Goal: Task Accomplishment & Management: Manage account settings

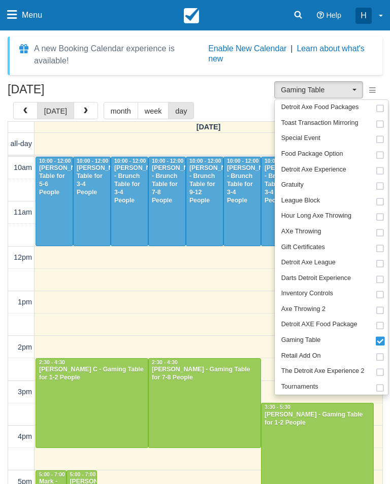
select select "6"
click at [110, 86] on div at bounding box center [195, 242] width 390 height 484
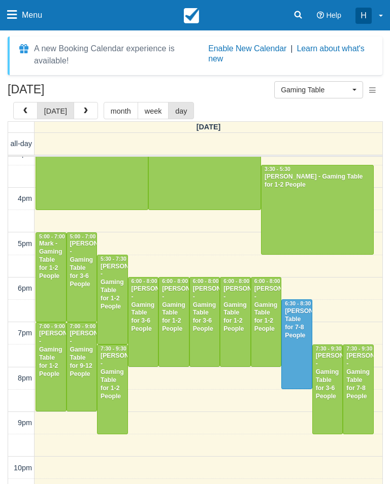
scroll to position [238, 0]
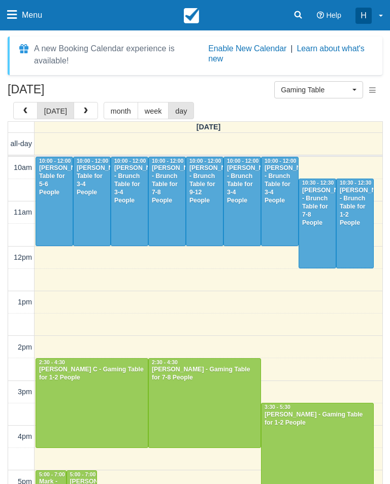
select select "6"
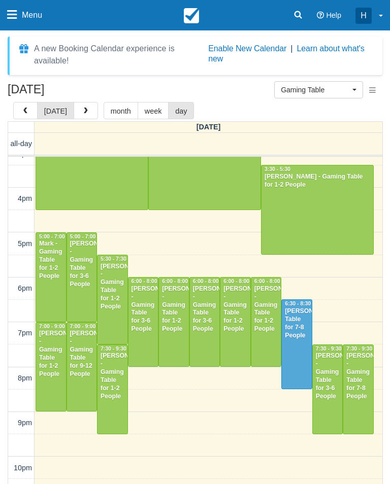
click at [79, 104] on button "button" at bounding box center [86, 110] width 24 height 17
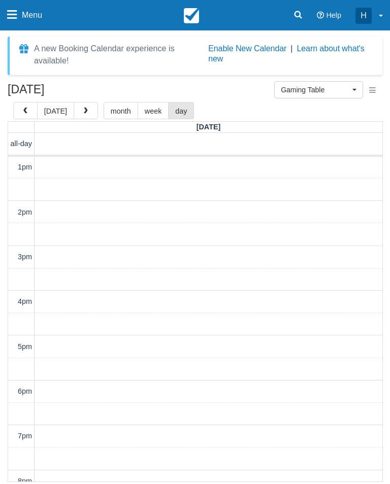
scroll to position [135, 0]
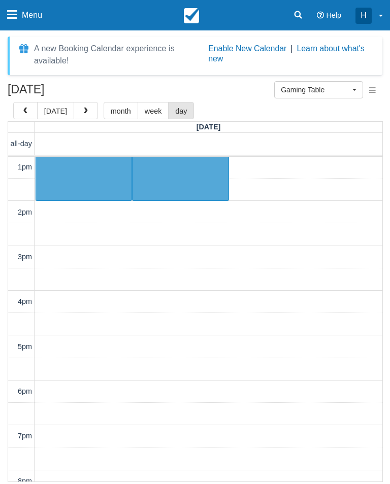
click at [83, 115] on button "button" at bounding box center [86, 110] width 24 height 17
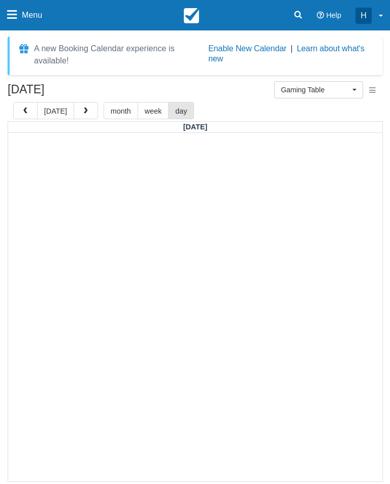
click at [325, 94] on span "Gaming Table" at bounding box center [315, 90] width 69 height 10
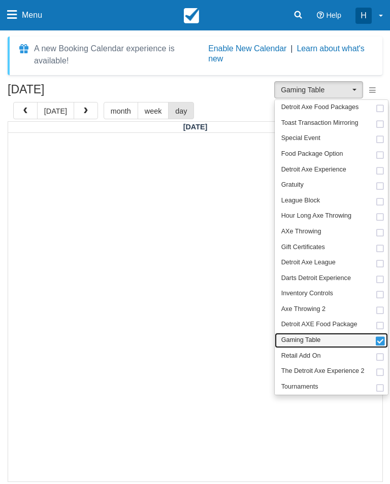
click at [358, 341] on link "Gaming Table" at bounding box center [331, 341] width 113 height 16
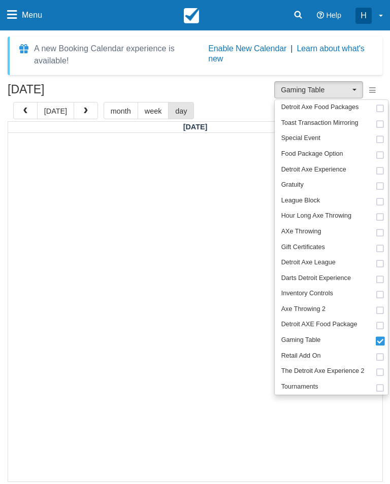
select select
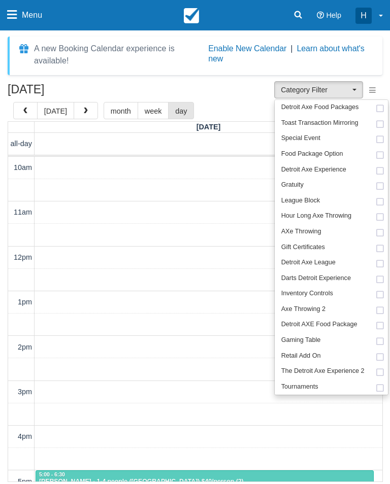
scroll to position [135, 0]
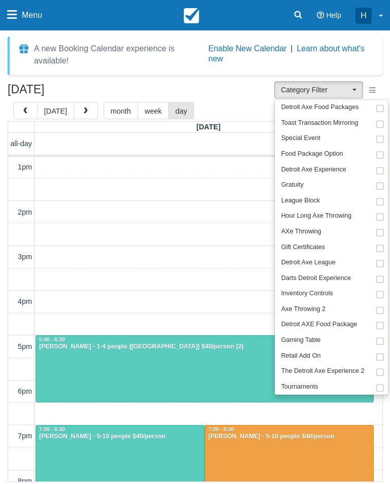
click at [244, 102] on div at bounding box center [195, 242] width 390 height 484
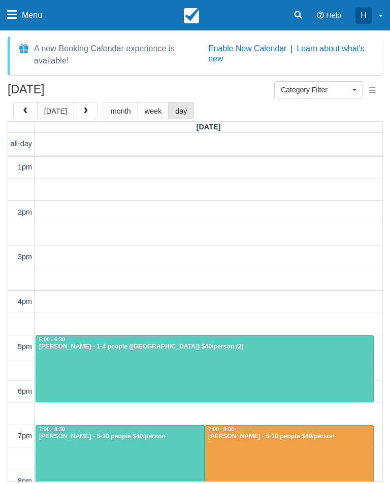
click at [280, 364] on div at bounding box center [204, 369] width 337 height 67
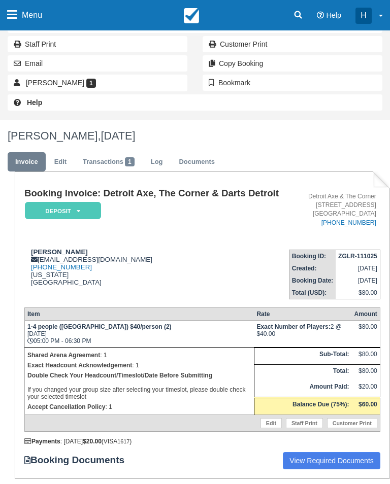
scroll to position [156, 0]
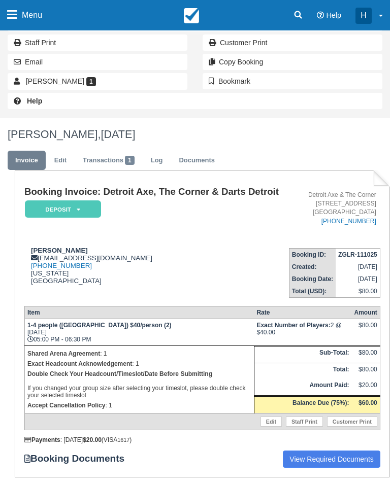
click at [105, 151] on link "Transactions 1" at bounding box center [108, 161] width 67 height 20
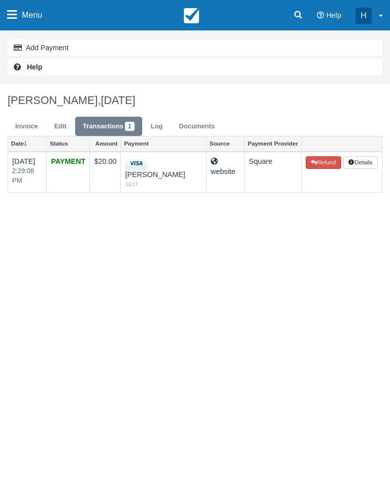
click at [29, 120] on link "Invoice" at bounding box center [27, 127] width 38 height 20
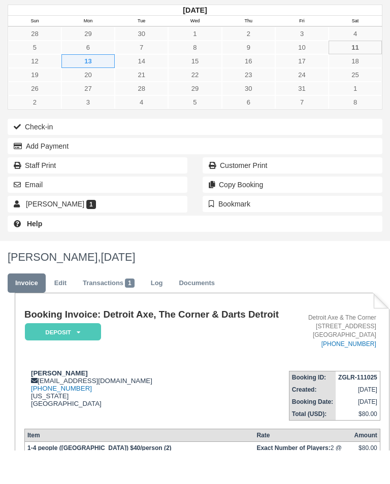
scroll to position [55, 0]
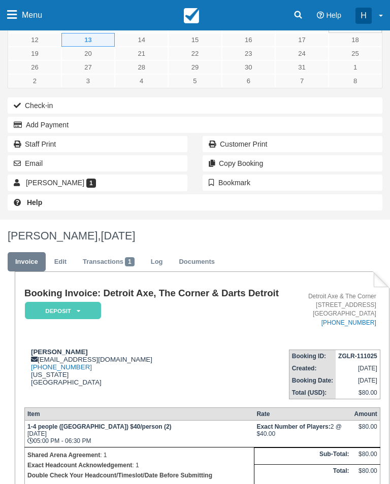
click at [61, 264] on link "Edit" at bounding box center [60, 262] width 27 height 20
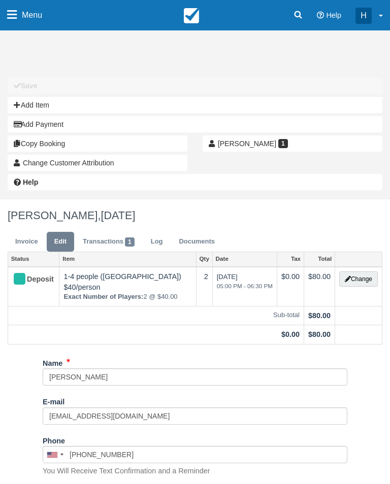
click at [374, 278] on button "Change" at bounding box center [358, 279] width 39 height 15
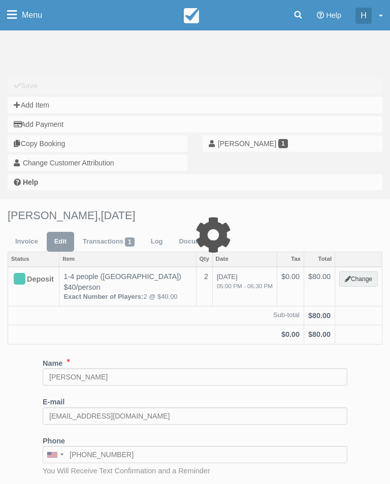
select select "14"
type input "80.00"
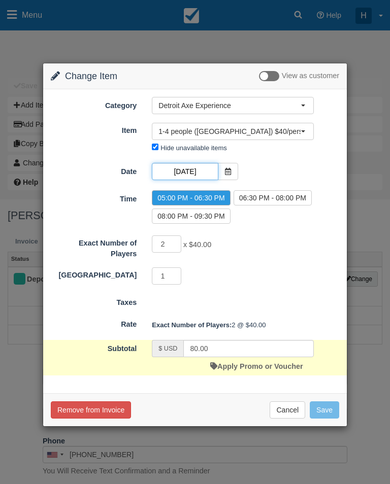
click at [217, 169] on input "10/13/25" at bounding box center [185, 171] width 66 height 17
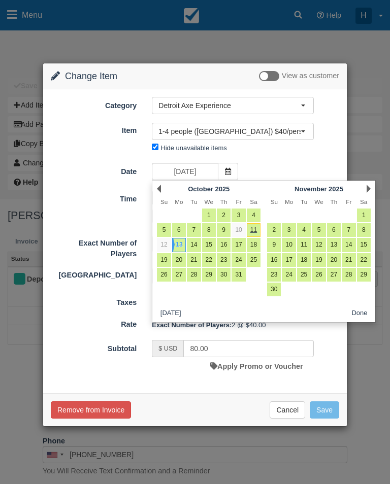
click at [256, 231] on link "11" at bounding box center [254, 230] width 14 height 14
type input "10/11/25"
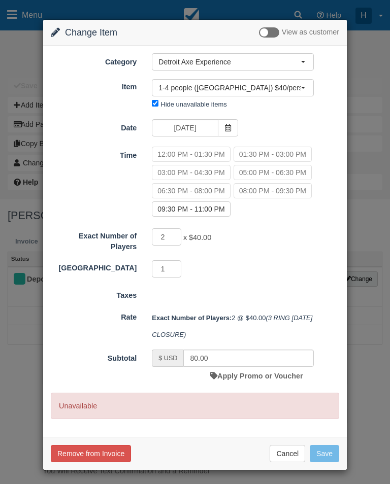
click at [302, 61] on span "button" at bounding box center [303, 62] width 4 height 2
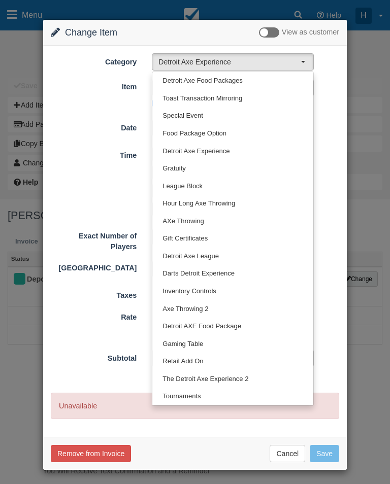
click at [332, 83] on div at bounding box center [195, 245] width 305 height 452
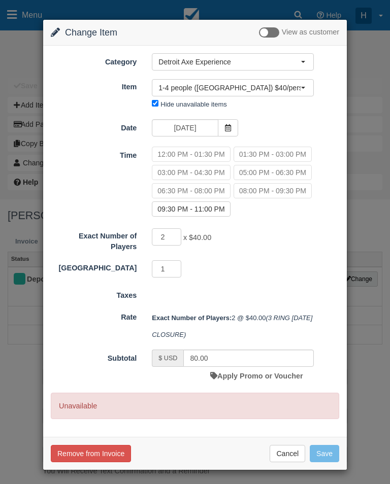
click at [370, 95] on div "Change Item Add Item View as customer Category Detroit Axe Experience Detroit A…" at bounding box center [195, 242] width 390 height 484
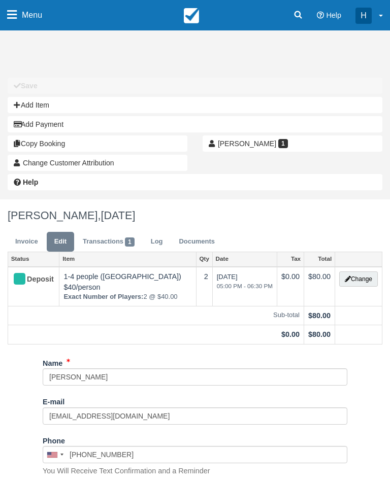
click at [353, 275] on button "Change" at bounding box center [358, 279] width 39 height 15
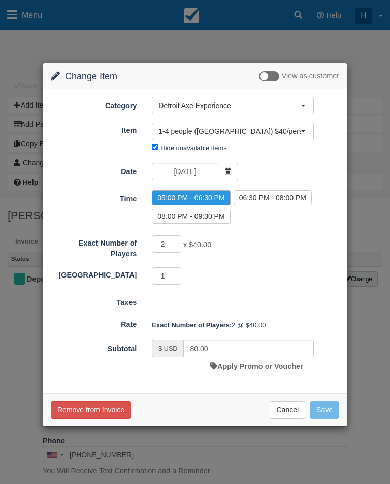
click at [285, 411] on button "Cancel" at bounding box center [288, 410] width 36 height 17
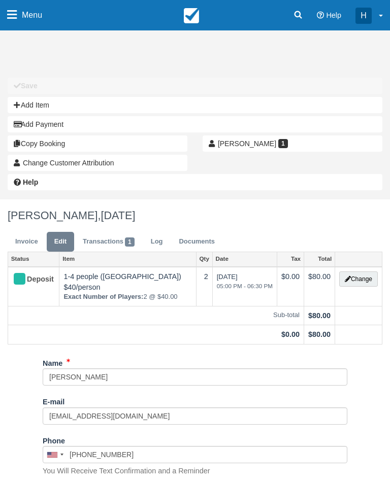
click at [19, 18] on link "Menu" at bounding box center [24, 15] width 49 height 30
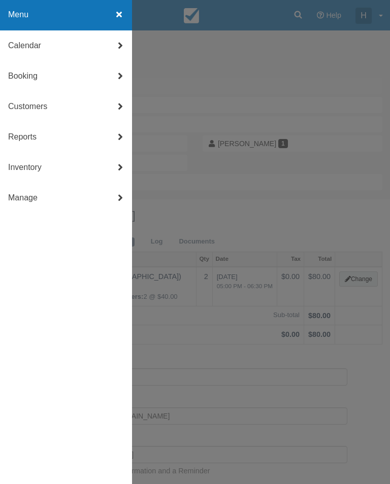
click at [74, 46] on link "Calendar" at bounding box center [66, 45] width 132 height 30
click at [49, 165] on link "Day" at bounding box center [66, 168] width 132 height 30
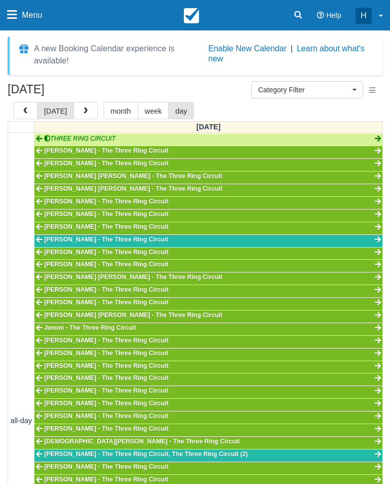
scroll to position [180, 0]
click at [316, 96] on button "Category Filter" at bounding box center [307, 89] width 112 height 17
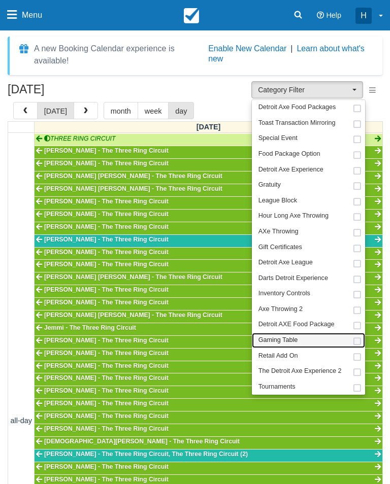
click at [289, 343] on span "Gaming Table" at bounding box center [277, 340] width 39 height 9
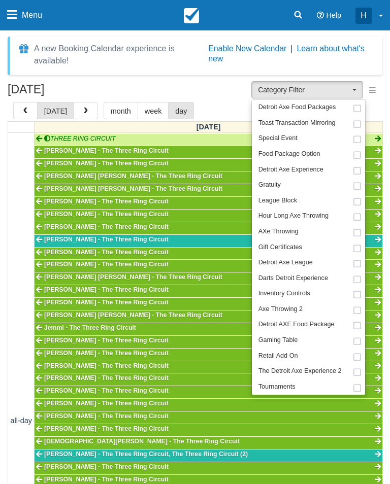
select select "6"
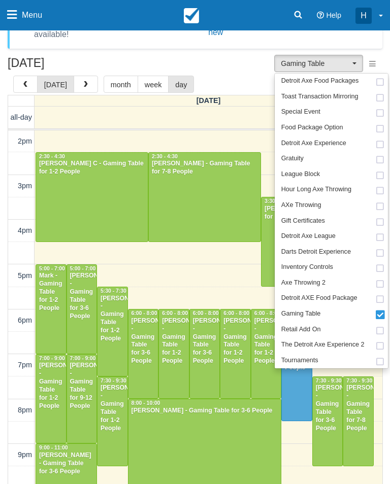
scroll to position [26, 2]
click at [258, 55] on div at bounding box center [195, 242] width 390 height 484
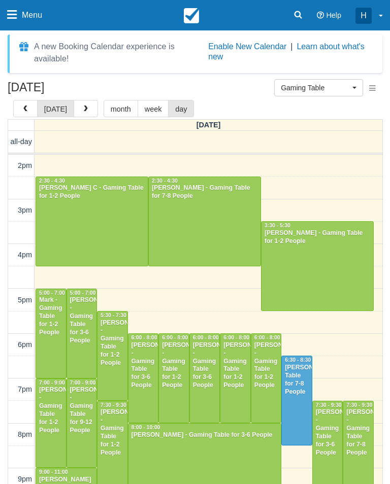
scroll to position [0, 0]
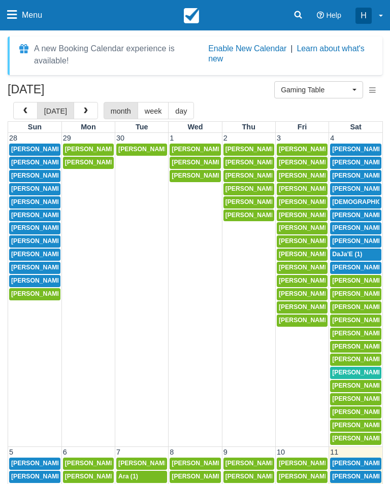
click at [169, 109] on button "day" at bounding box center [181, 110] width 26 height 17
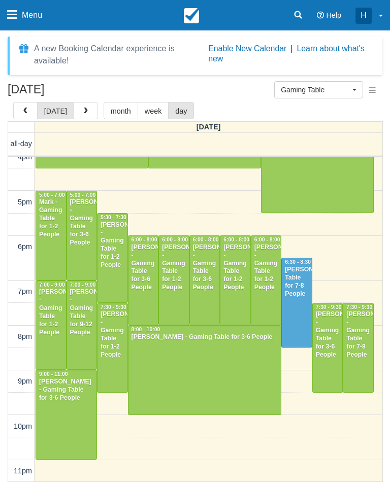
scroll to position [280, 0]
click at [255, 388] on div at bounding box center [204, 370] width 153 height 89
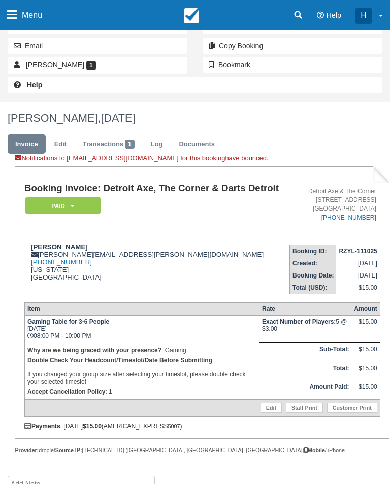
scroll to position [193, 0]
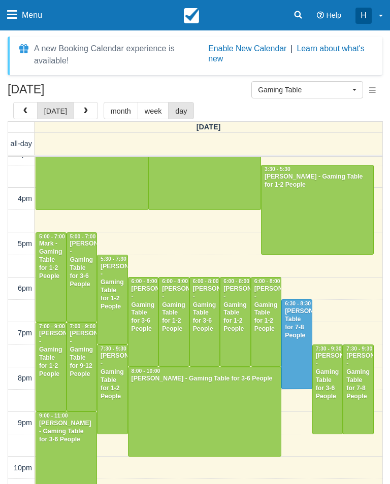
scroll to position [238, 0]
click at [86, 461] on div at bounding box center [66, 456] width 60 height 89
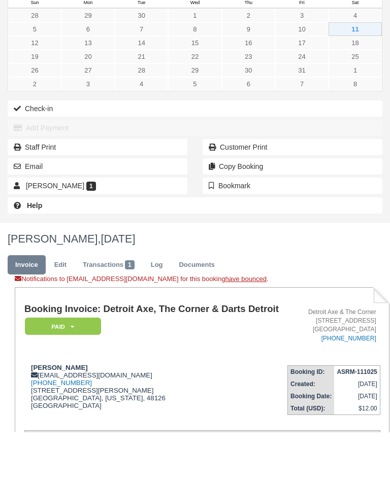
scroll to position [89, 0]
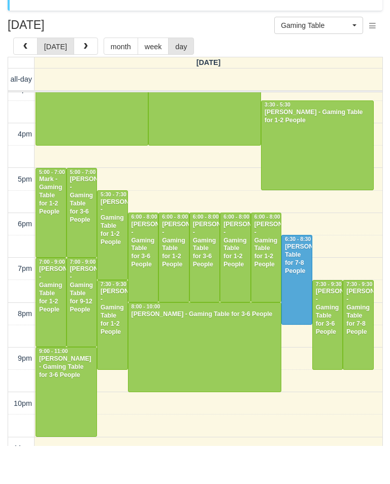
scroll to position [238, 0]
